Goal: Book appointment/travel/reservation

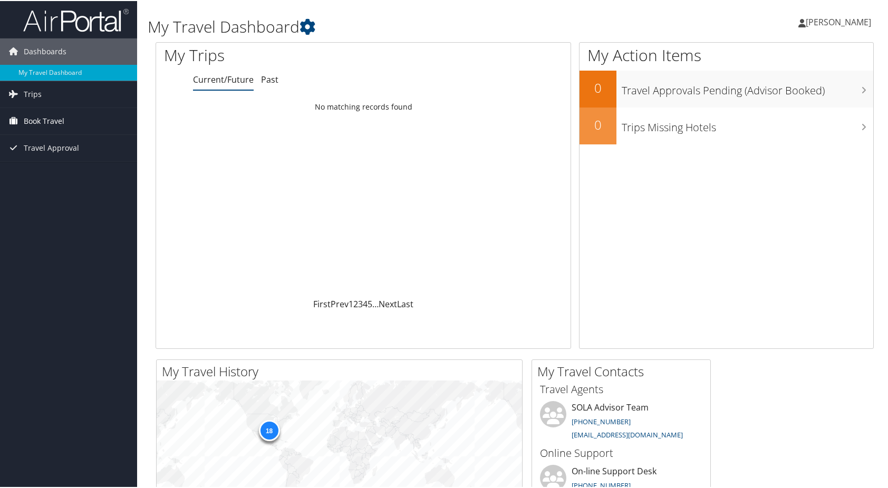
click at [46, 119] on span "Book Travel" at bounding box center [44, 120] width 41 height 26
click at [47, 156] on link "Book/Manage Online Trips" at bounding box center [68, 157] width 137 height 16
click at [61, 156] on link "Book/Manage Online Trips" at bounding box center [68, 157] width 137 height 16
